Goal: Find specific page/section: Find specific page/section

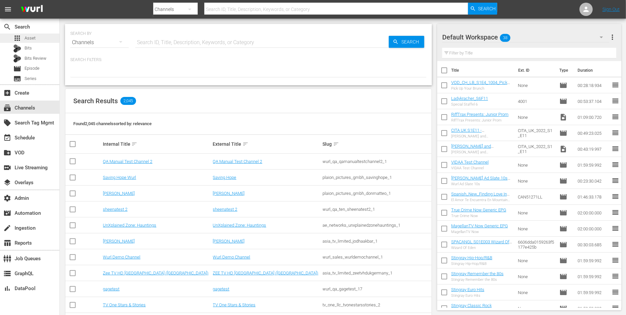
click at [40, 36] on div "apps Asset" at bounding box center [29, 38] width 59 height 9
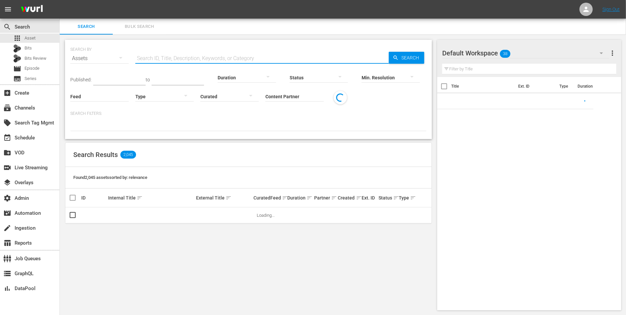
click at [171, 59] on input "text" at bounding box center [262, 58] width 254 height 16
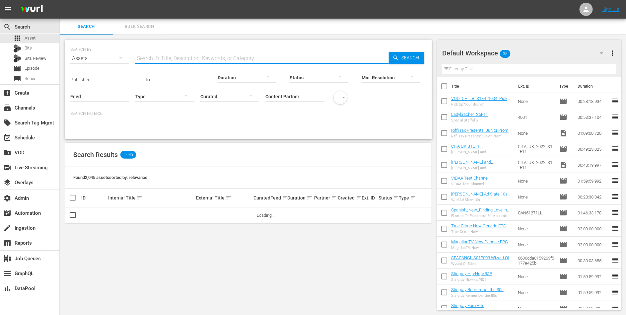
click at [292, 98] on input "Content Partner" at bounding box center [295, 97] width 58 height 24
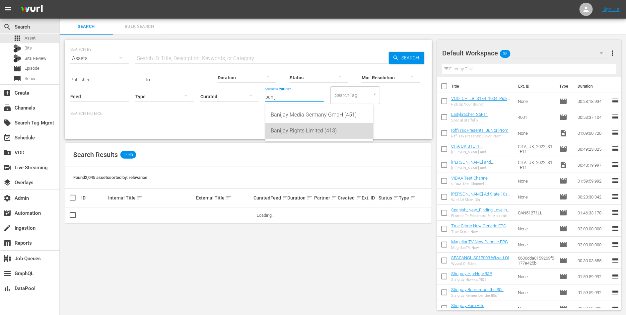
click at [293, 128] on div "Banijay Rights Limited (413)" at bounding box center [319, 131] width 97 height 16
type input "Banijay Rights Limited (413)"
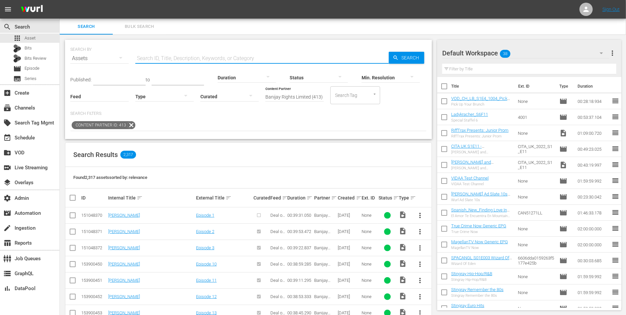
click at [178, 52] on input "text" at bounding box center [262, 58] width 254 height 16
click at [312, 171] on div "Found 2,317 assets sorted by: relevance" at bounding box center [248, 178] width 366 height 22
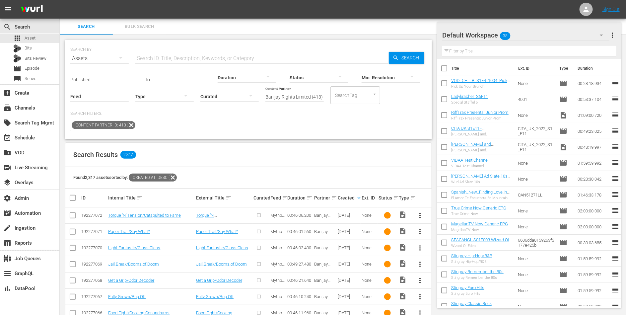
scroll to position [118, 0]
